Goal: Task Accomplishment & Management: Use online tool/utility

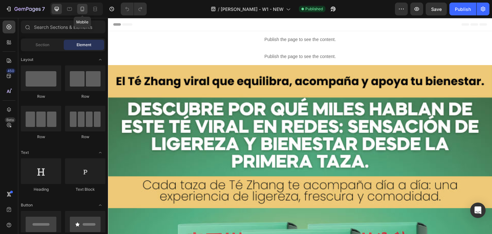
click at [81, 10] on icon at bounding box center [83, 9] width 4 height 4
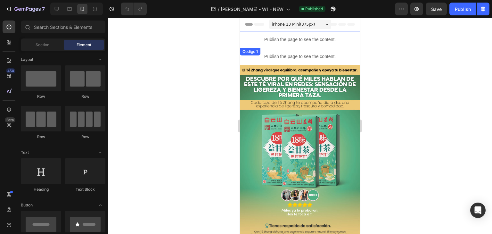
click at [302, 40] on p "Publish the page to see the content." at bounding box center [300, 39] width 120 height 7
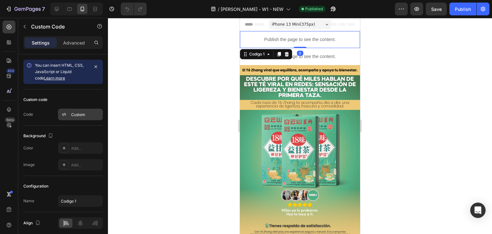
click at [80, 114] on div "Custom" at bounding box center [86, 115] width 30 height 6
click at [305, 40] on p "Publish the page to see the content." at bounding box center [300, 39] width 120 height 7
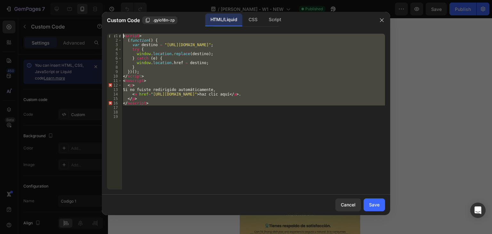
drag, startPoint x: 158, startPoint y: 107, endPoint x: 103, endPoint y: 35, distance: 90.7
click at [103, 35] on div "1 2 3 4 5 6 7 8 9 10 11 12 13 14 15 16 17 18 19 < script > ( function ( ) { var…" at bounding box center [246, 112] width 289 height 166
type textarea "<script> (function() {"
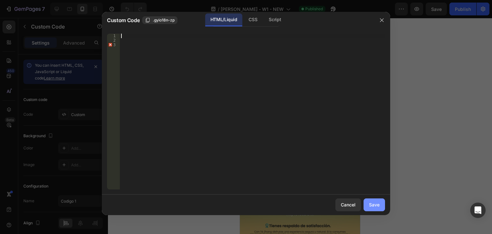
click at [381, 203] on button "Save" at bounding box center [374, 204] width 21 height 13
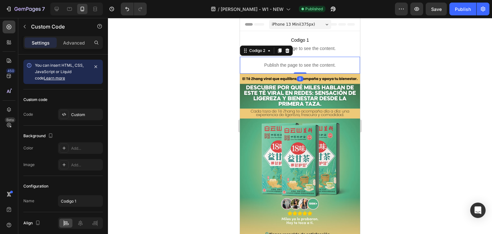
click at [320, 61] on div "Publish the page to see the content." at bounding box center [300, 65] width 120 height 17
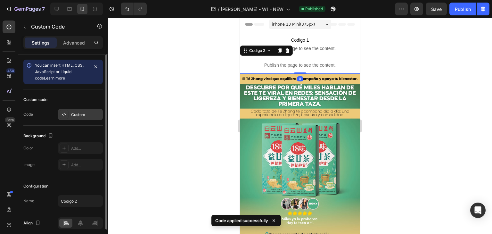
click at [86, 114] on div "Custom" at bounding box center [86, 115] width 30 height 6
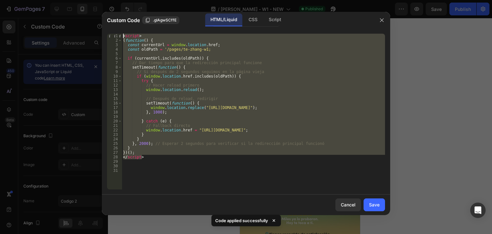
drag, startPoint x: 150, startPoint y: 158, endPoint x: 98, endPoint y: 30, distance: 138.1
click at [98, 30] on div "Custom Code .gIAgwSCffE HTML/Liquid CSS Script </script> 1 2 3 4 5 6 7 8 9 10 1…" at bounding box center [246, 117] width 492 height 234
type textarea "<script> (function() {"
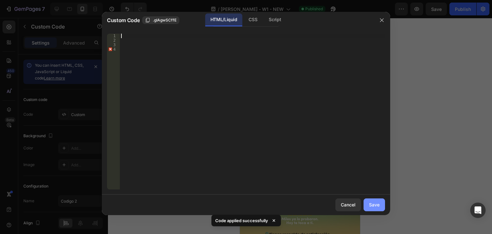
click at [378, 204] on div "Save" at bounding box center [374, 204] width 11 height 7
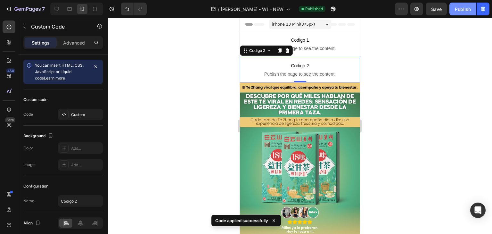
click at [462, 12] on button "Publish" at bounding box center [463, 9] width 27 height 13
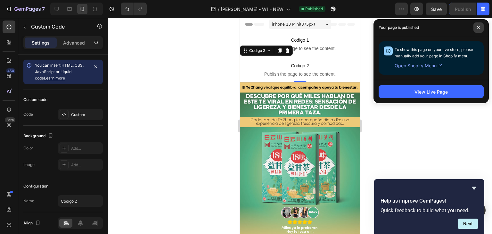
click at [478, 27] on icon at bounding box center [478, 27] width 3 height 3
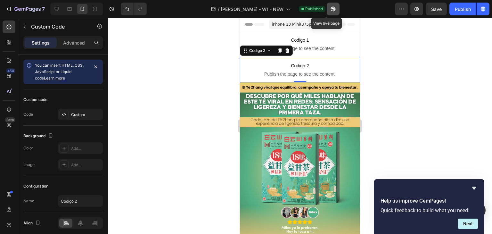
click at [331, 9] on icon "button" at bounding box center [333, 9] width 5 height 5
click at [422, 52] on div at bounding box center [300, 126] width 384 height 216
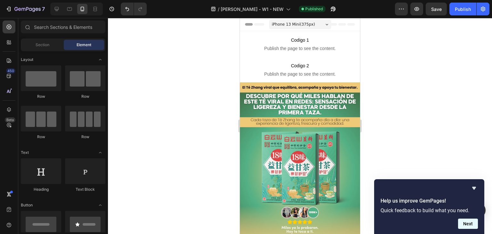
click at [469, 227] on button "Next" at bounding box center [468, 224] width 20 height 10
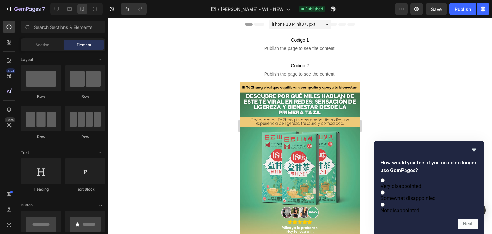
click at [442, 106] on div at bounding box center [300, 126] width 384 height 216
click at [476, 146] on icon "Hide survey" at bounding box center [475, 150] width 8 height 8
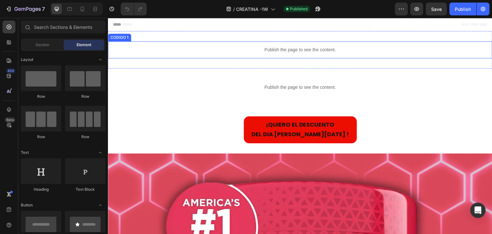
click at [271, 50] on p "Publish the page to see the content." at bounding box center [300, 49] width 385 height 7
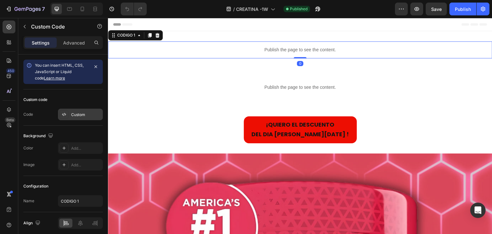
click at [72, 109] on div "Custom" at bounding box center [80, 115] width 45 height 12
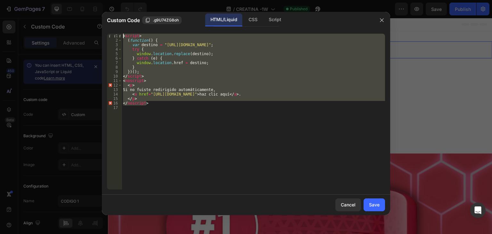
drag, startPoint x: 153, startPoint y: 104, endPoint x: 112, endPoint y: 35, distance: 80.2
click at [112, 35] on div "</noscript> 1 2 3 4 5 6 7 8 9 10 11 12 13 14 15 16 17 < script > ( function ( )…" at bounding box center [246, 112] width 278 height 156
click at [112, 35] on div "1" at bounding box center [114, 36] width 15 height 4
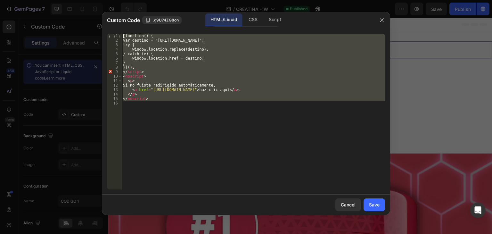
drag, startPoint x: 157, startPoint y: 101, endPoint x: 104, endPoint y: 33, distance: 86.3
click at [104, 33] on div "(function() { 1 2 3 4 5 6 7 8 9 10 11 12 13 14 15 16 (function() { var destino …" at bounding box center [246, 112] width 289 height 166
type textarea "(function() { var destino = "https://maranahta.shop/products/creatine";"
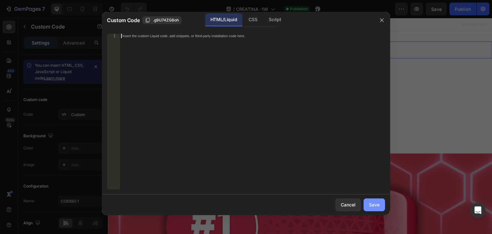
click at [382, 202] on button "Save" at bounding box center [374, 204] width 21 height 13
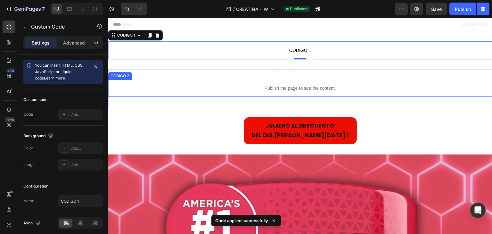
click at [286, 90] on p "Publish the page to see the content." at bounding box center [300, 88] width 385 height 7
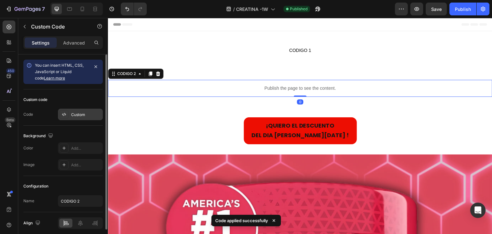
click at [80, 114] on div "Custom" at bounding box center [86, 115] width 30 height 6
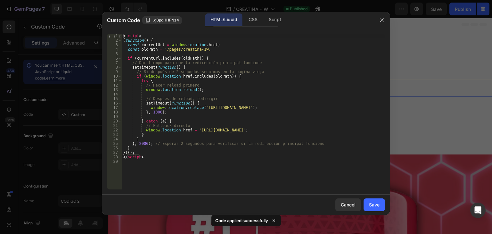
click at [146, 161] on div "< script > ( function ( ) { const currentUrl = window . location . href ; const…" at bounding box center [254, 116] width 264 height 165
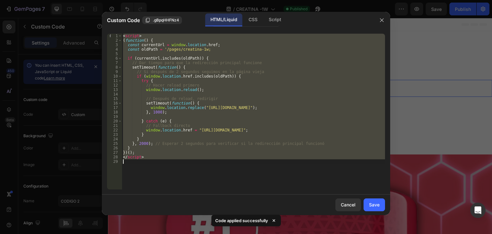
click at [146, 161] on div "< script > ( function ( ) { const currentUrl = window . location . href ; const…" at bounding box center [254, 116] width 264 height 165
type textarea "</script>"
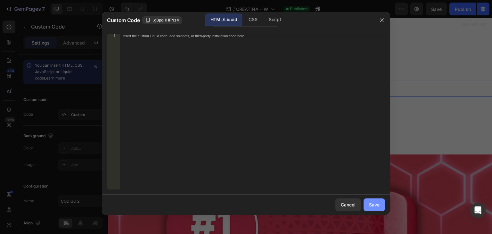
click at [373, 202] on div "Save" at bounding box center [374, 204] width 11 height 7
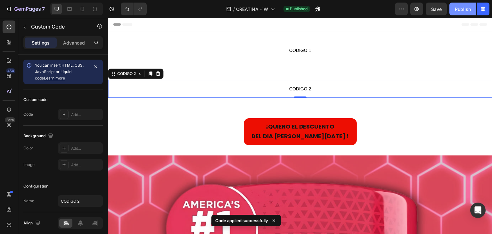
click at [457, 8] on div "Publish" at bounding box center [463, 9] width 16 height 7
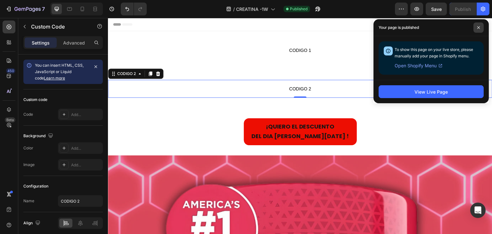
click at [478, 27] on icon at bounding box center [479, 27] width 3 height 3
